Goal: Navigation & Orientation: Find specific page/section

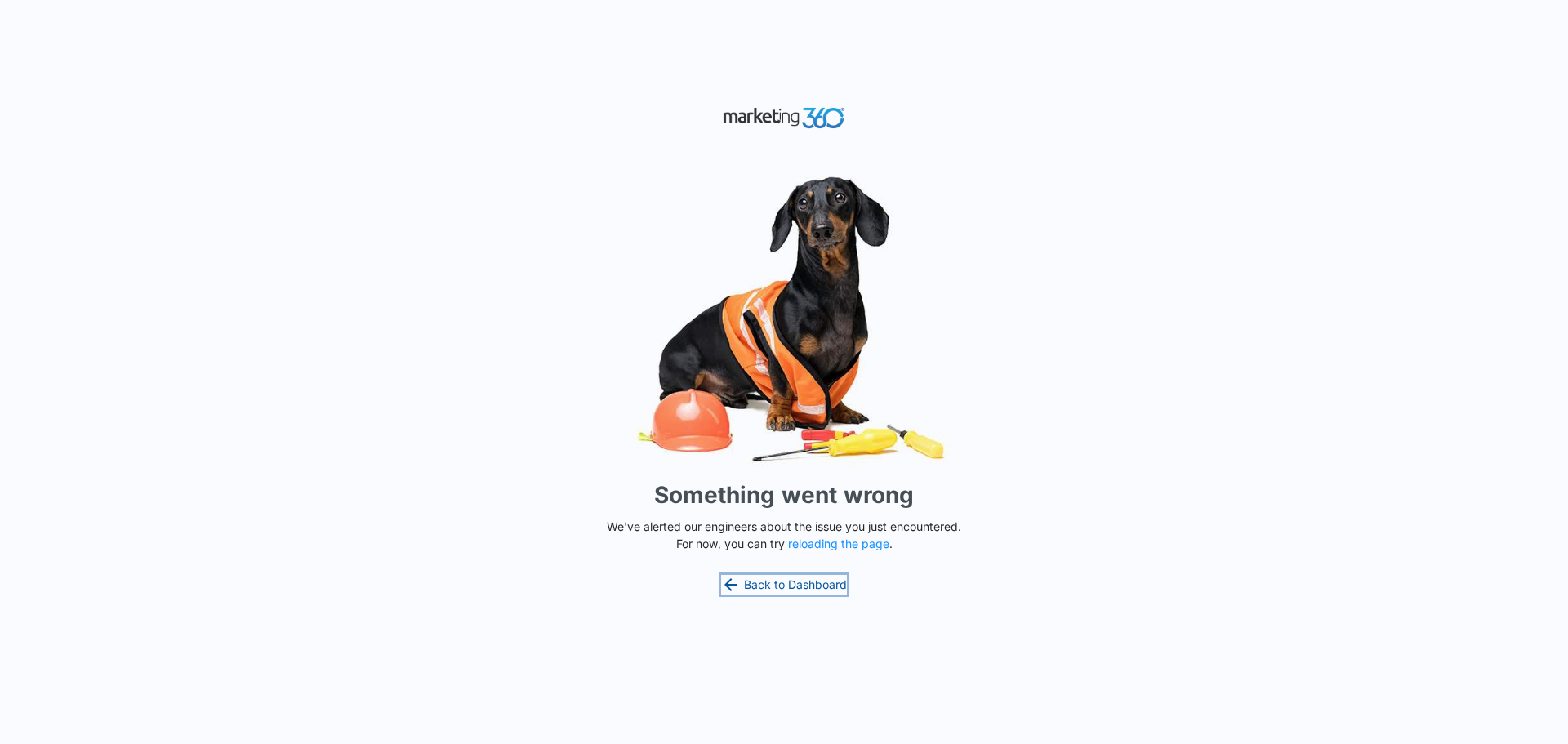
click at [827, 579] on link "Back to Dashboard" at bounding box center [783, 584] width 125 height 19
click at [856, 540] on button "reloading the page" at bounding box center [839, 544] width 101 height 13
click at [744, 585] on link "Back to Dashboard" at bounding box center [783, 584] width 125 height 19
click at [876, 548] on button "reloading the page" at bounding box center [839, 544] width 101 height 13
